Goal: Task Accomplishment & Management: Manage account settings

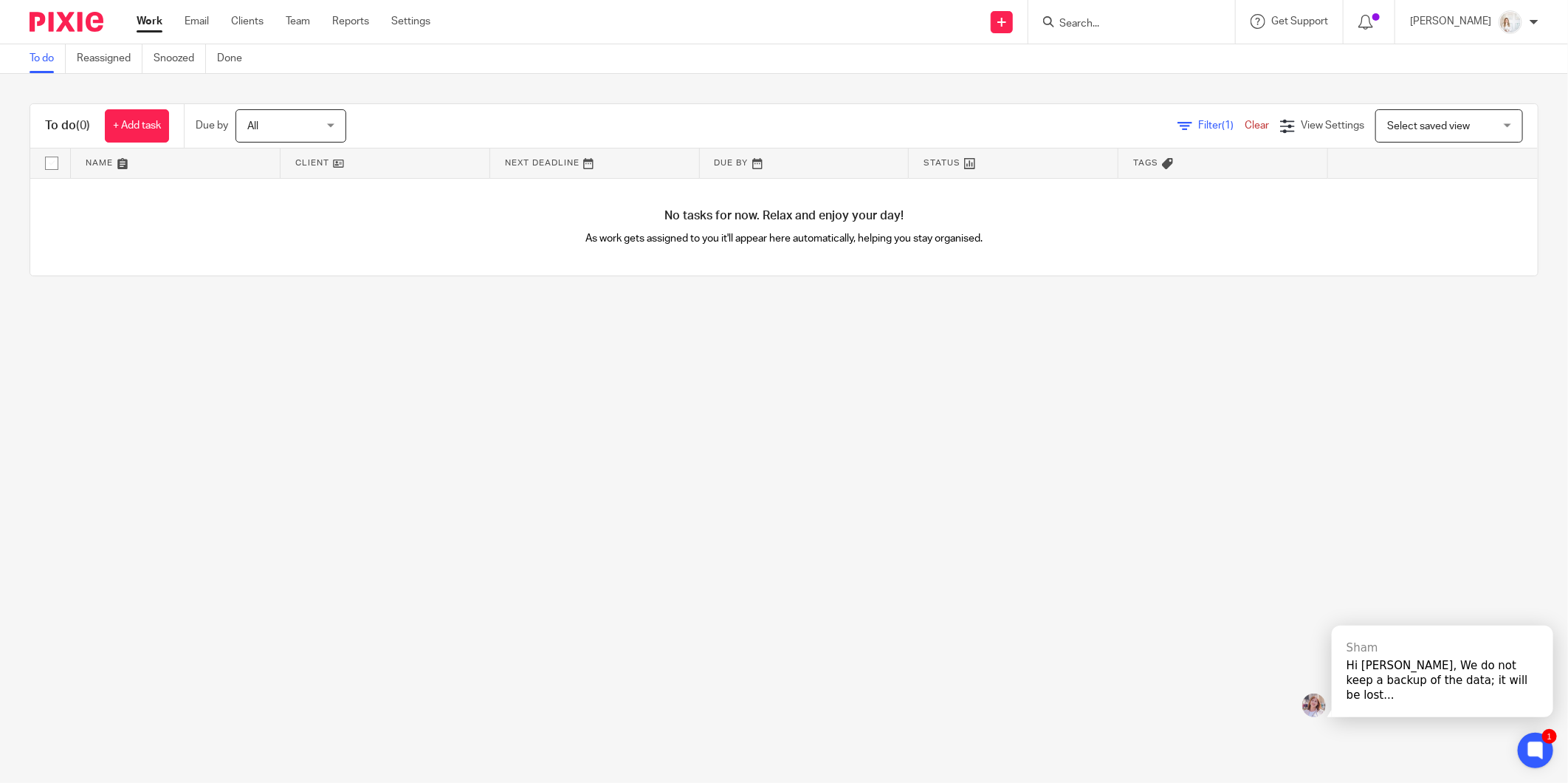
drag, startPoint x: 243, startPoint y: 22, endPoint x: 298, endPoint y: 0, distance: 59.2
click at [243, 22] on link "Clients" at bounding box center [247, 21] width 32 height 15
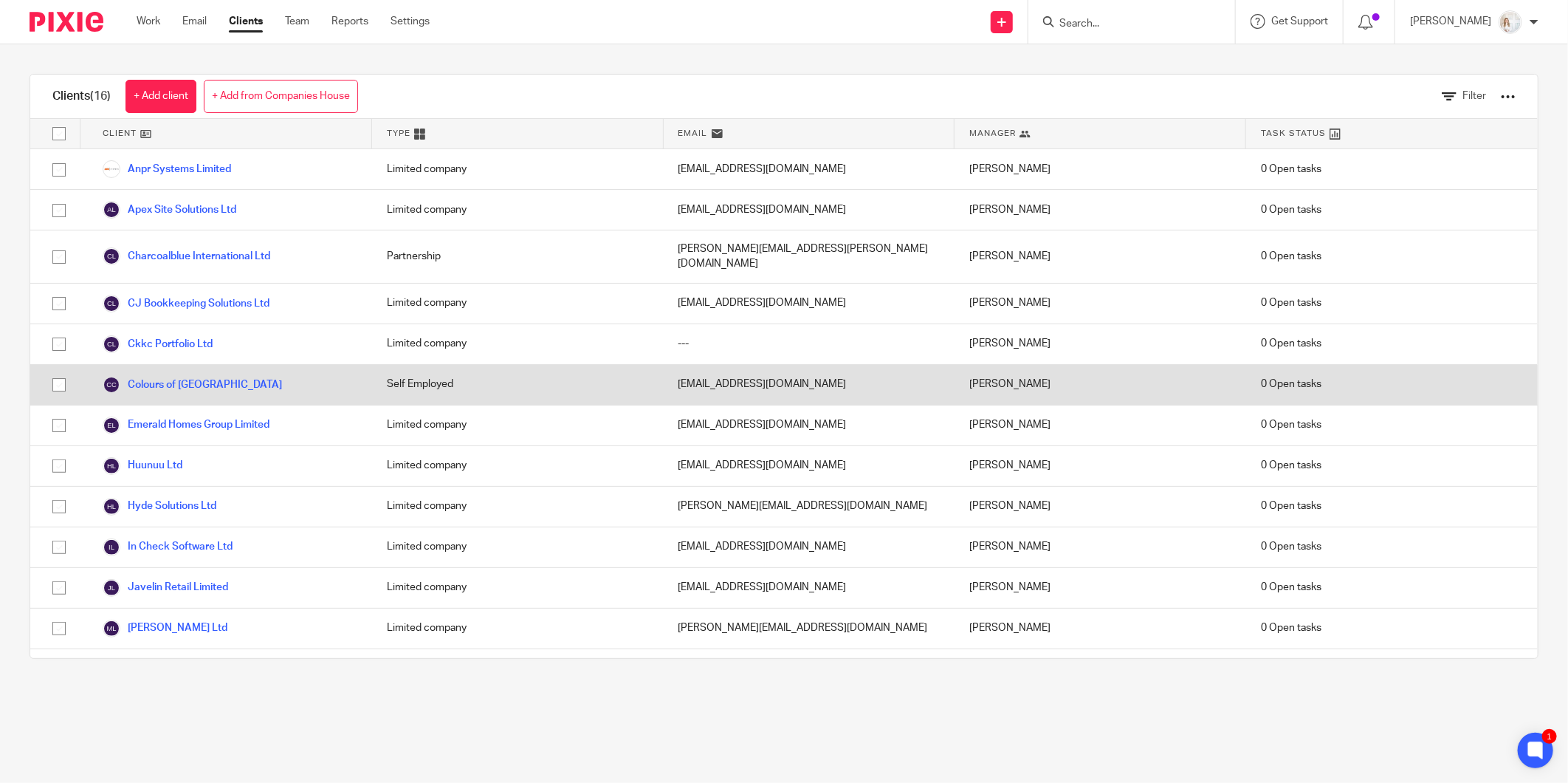
click at [54, 370] on input "checkbox" at bounding box center [59, 384] width 28 height 28
checkbox input "true"
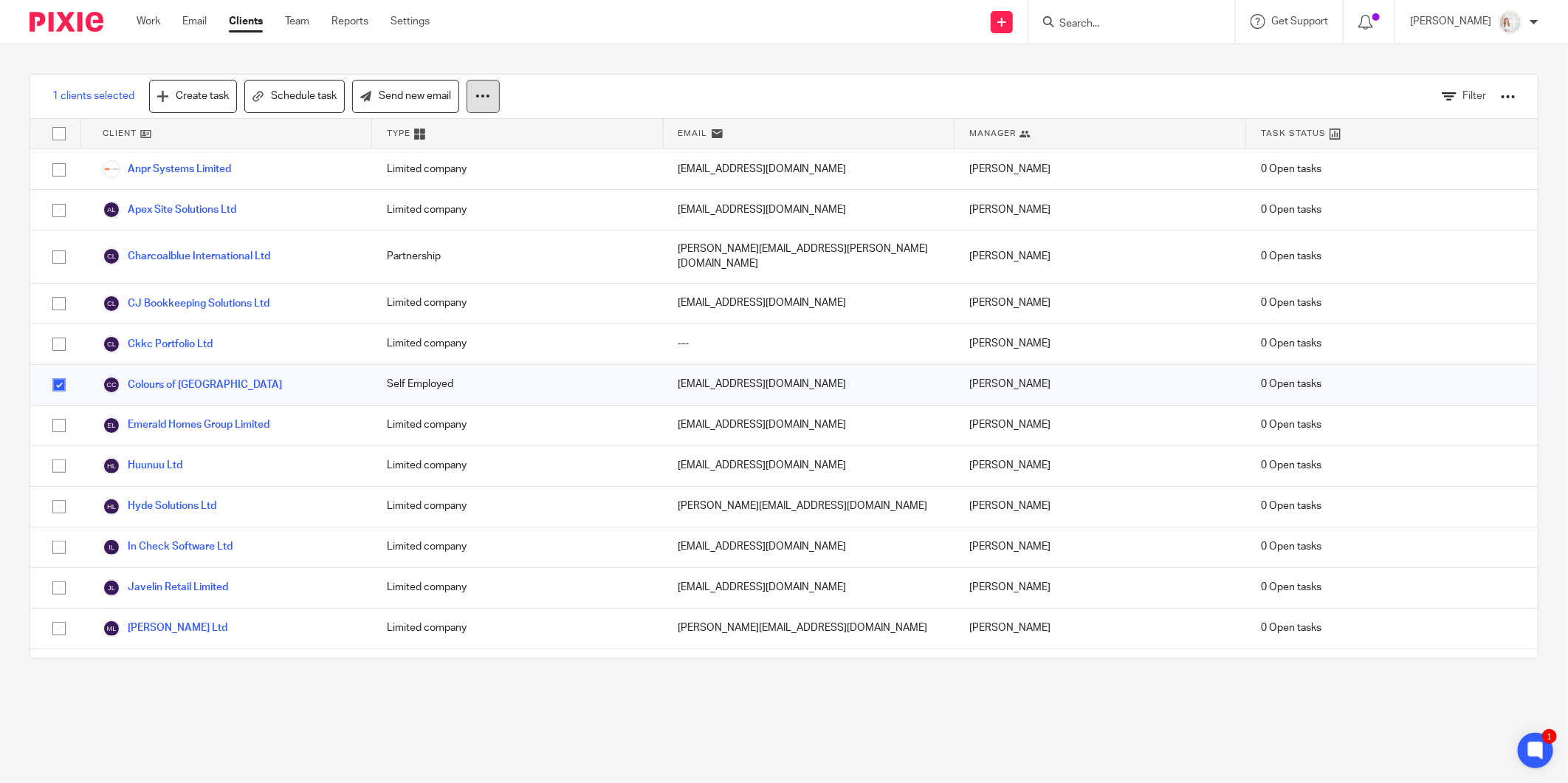
click at [488, 97] on icon at bounding box center [483, 96] width 15 height 15
click at [431, 160] on button "Archive" at bounding box center [443, 160] width 99 height 20
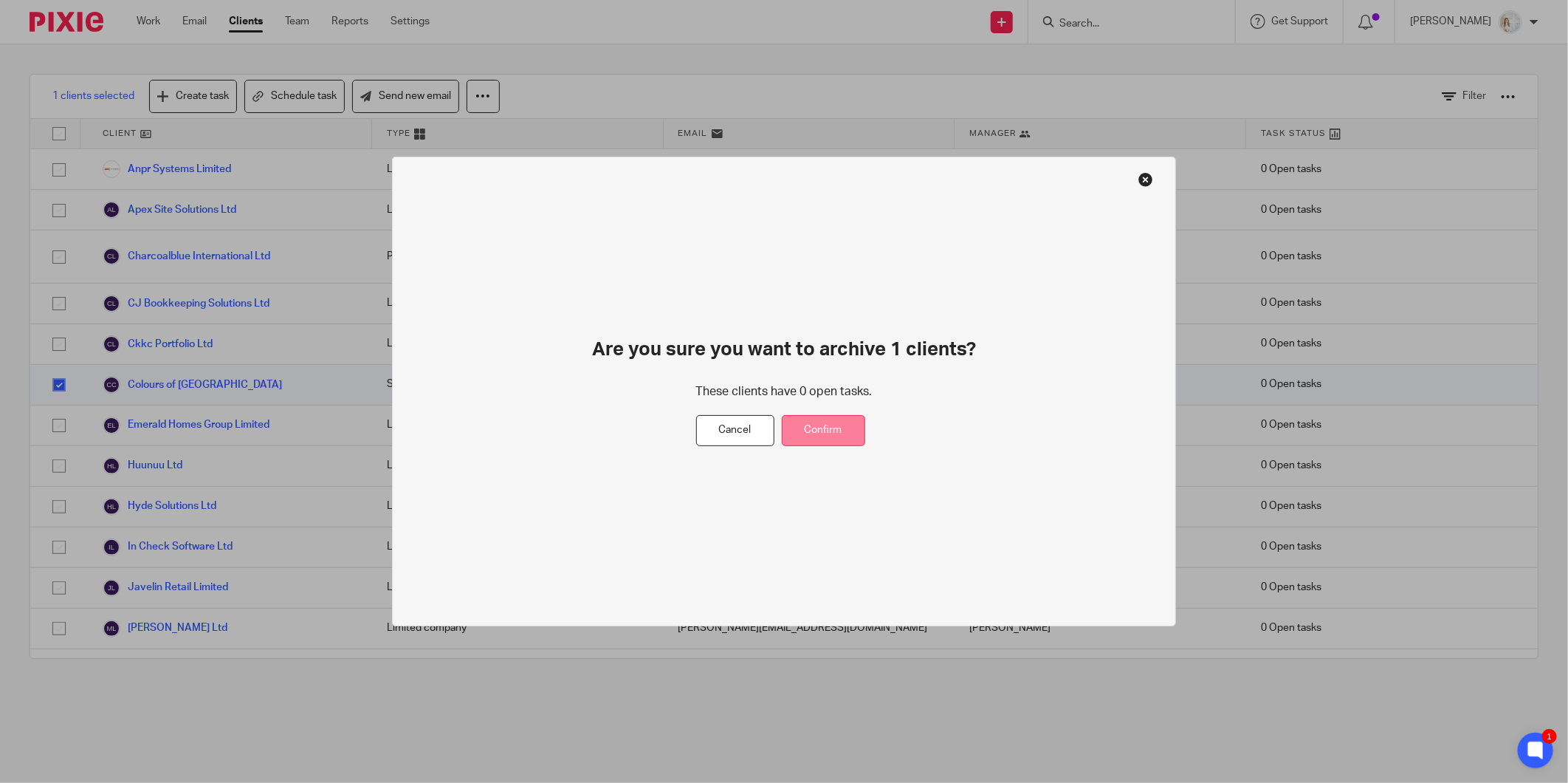
click at [803, 424] on button "Confirm" at bounding box center [823, 431] width 84 height 32
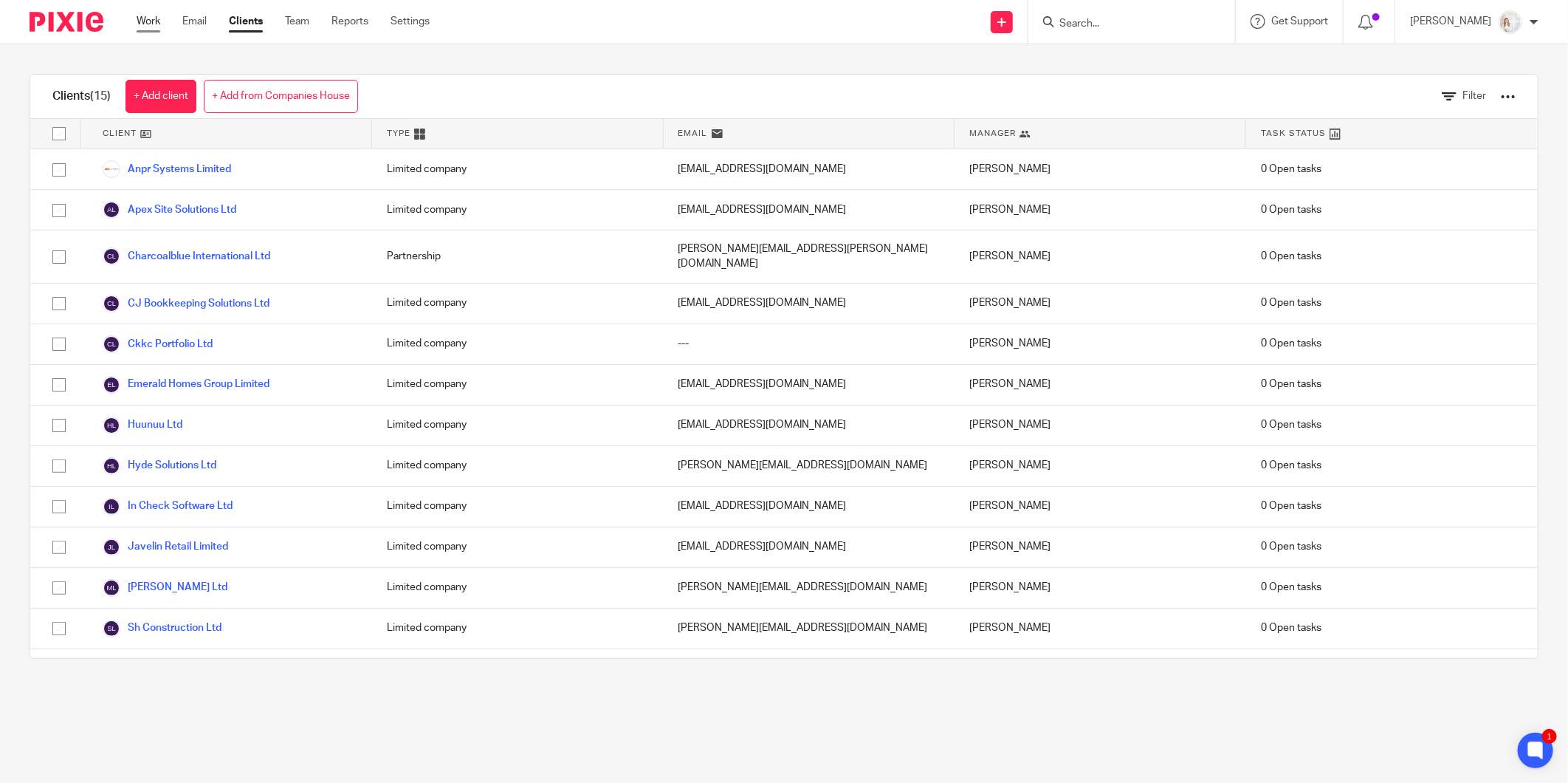
click at [156, 18] on link "Work" at bounding box center [149, 21] width 24 height 15
